Goal: Task Accomplishment & Management: Use online tool/utility

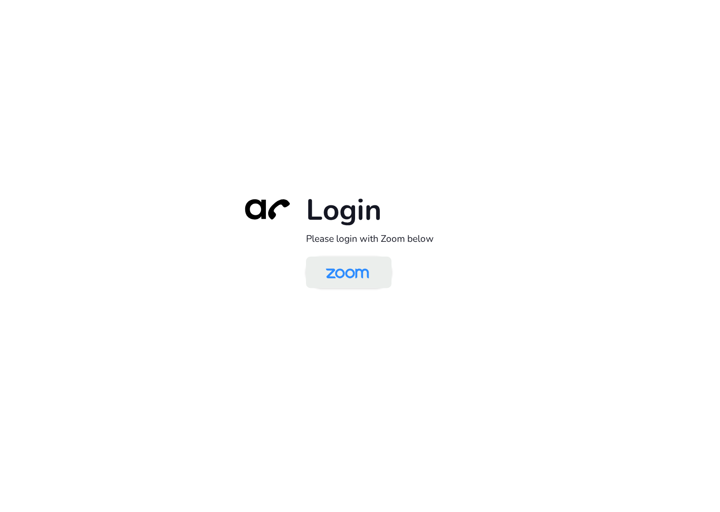
drag, startPoint x: 356, startPoint y: 271, endPoint x: 381, endPoint y: 264, distance: 25.5
click at [356, 271] on img at bounding box center [347, 272] width 62 height 29
click at [346, 268] on img at bounding box center [347, 272] width 62 height 29
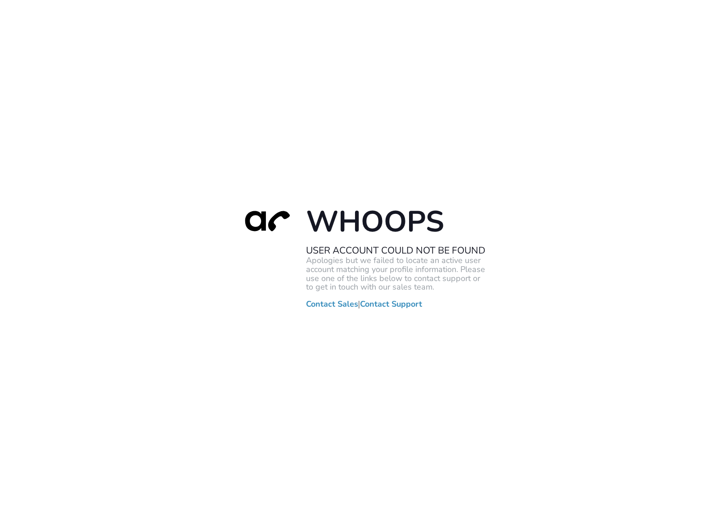
drag, startPoint x: 226, startPoint y: 99, endPoint x: 241, endPoint y: 95, distance: 15.4
click at [226, 98] on div "Whoops User Account Could Not Be Found Apologies but we failed to locate an act…" at bounding box center [360, 256] width 720 height 512
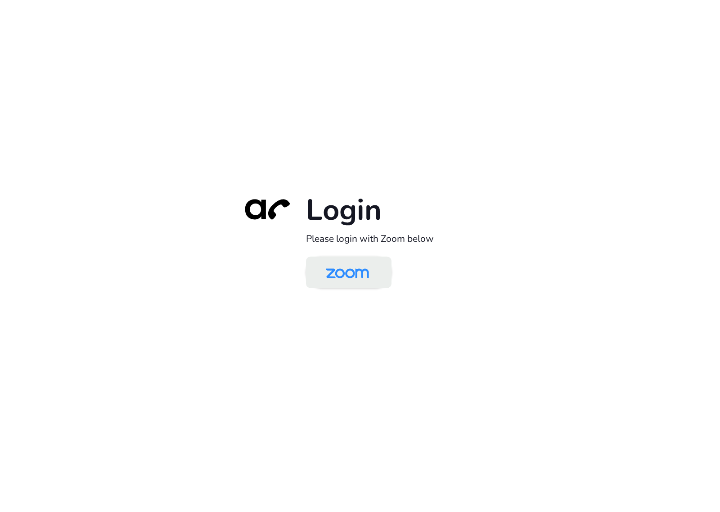
click at [349, 280] on img at bounding box center [347, 272] width 62 height 29
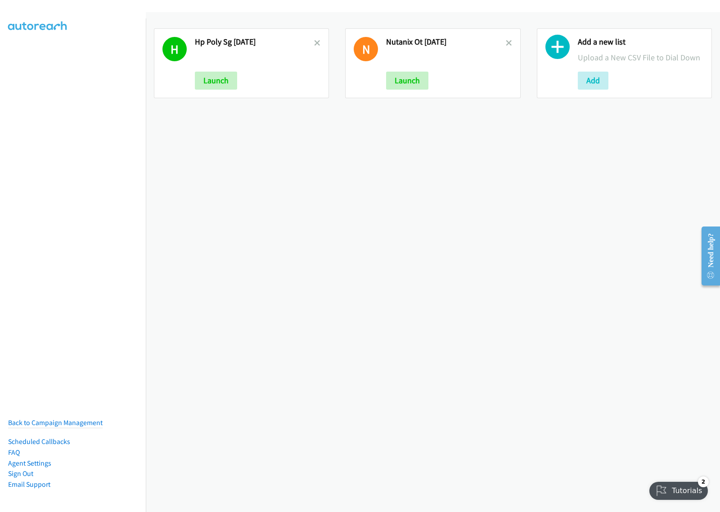
click at [296, 246] on div "H Hp Poly Sg Aug14 Launch N Nutanix Ot Aug14 Launch Add a new list Upload a New…" at bounding box center [433, 262] width 574 height 500
click at [314, 45] on icon at bounding box center [317, 44] width 6 height 6
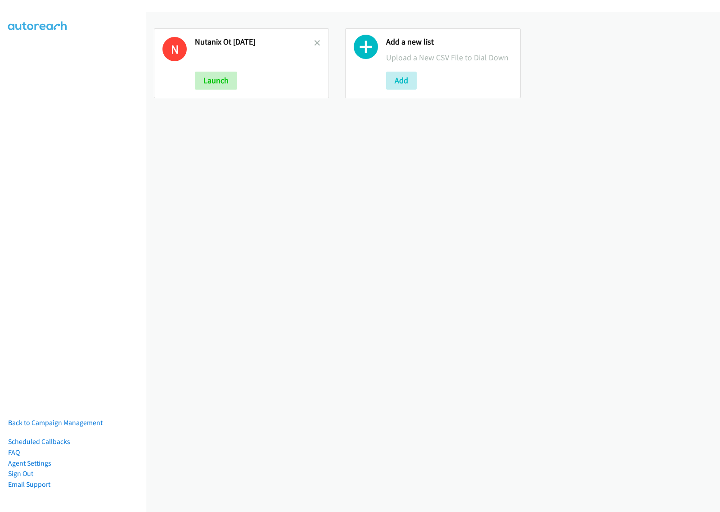
click at [314, 44] on icon at bounding box center [317, 44] width 6 height 6
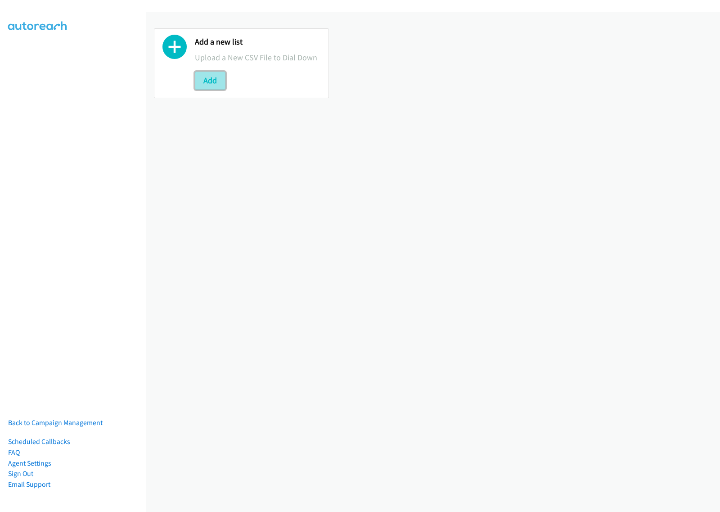
click at [213, 80] on button "Add" at bounding box center [210, 81] width 31 height 18
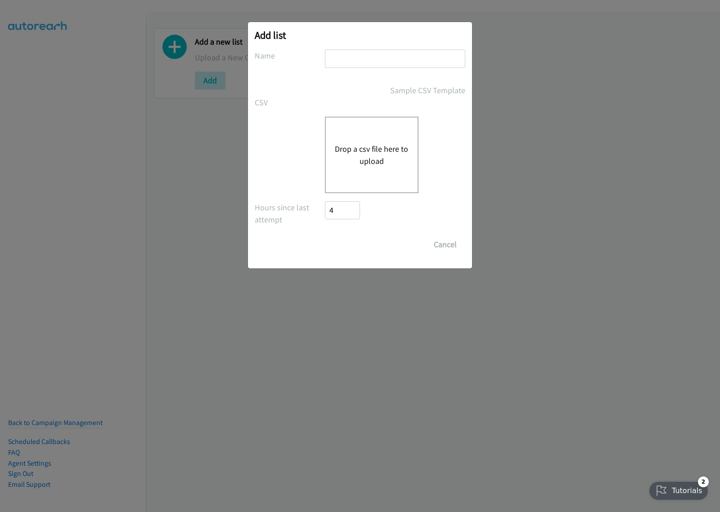
click at [375, 59] on input "text" at bounding box center [395, 59] width 140 height 18
type input "isnayder aug18"
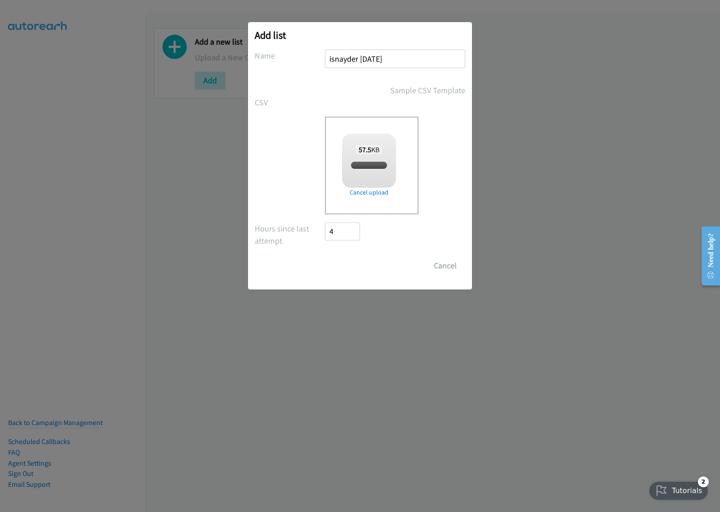
checkbox input "true"
click at [596, 101] on div "Add list No phone fields were returned for that Report or List View Please uplo…" at bounding box center [360, 260] width 720 height 504
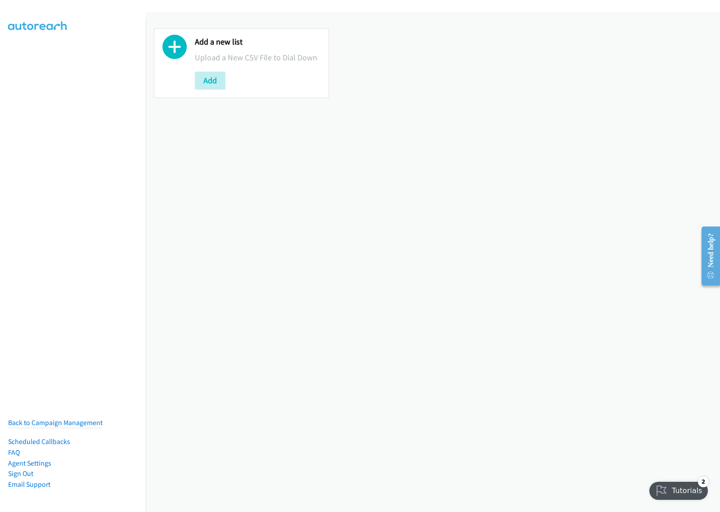
click at [219, 117] on div "Add a new list Upload a New CSV File to Dial Down Add" at bounding box center [433, 262] width 574 height 500
click at [212, 84] on button "Add" at bounding box center [210, 81] width 31 height 18
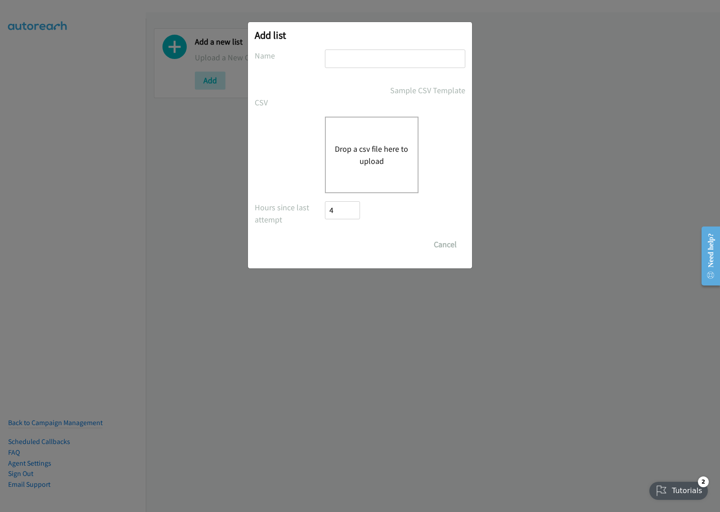
click at [388, 62] on input "text" at bounding box center [395, 59] width 140 height 18
type input "isnayder aug18"
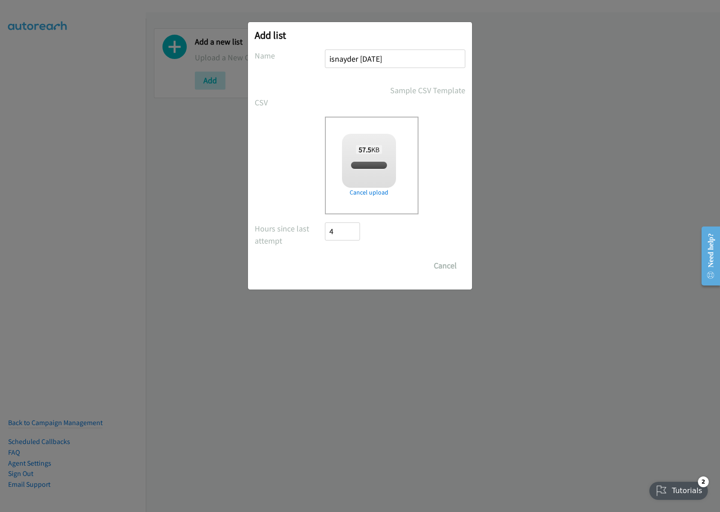
checkbox input "true"
click at [347, 266] on input "Save List" at bounding box center [348, 266] width 47 height 18
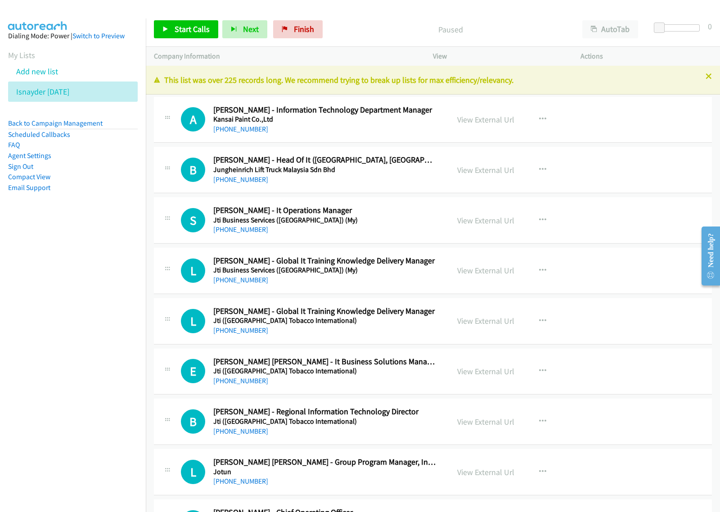
click at [93, 271] on nav "Dialing Mode: Power | Switch to Preview My Lists Add new list Isnayder [DATE] B…" at bounding box center [73, 274] width 146 height 512
click at [534, 117] on button "button" at bounding box center [543, 119] width 24 height 18
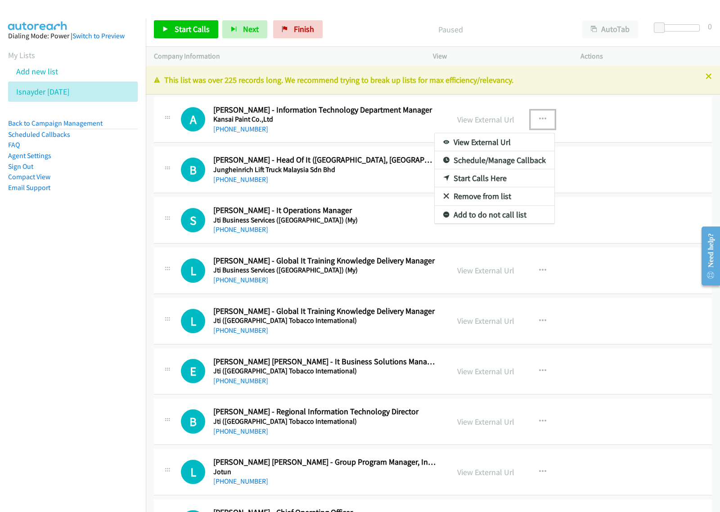
click at [519, 135] on link "View External Url" at bounding box center [495, 142] width 120 height 18
